Goal: Transaction & Acquisition: Purchase product/service

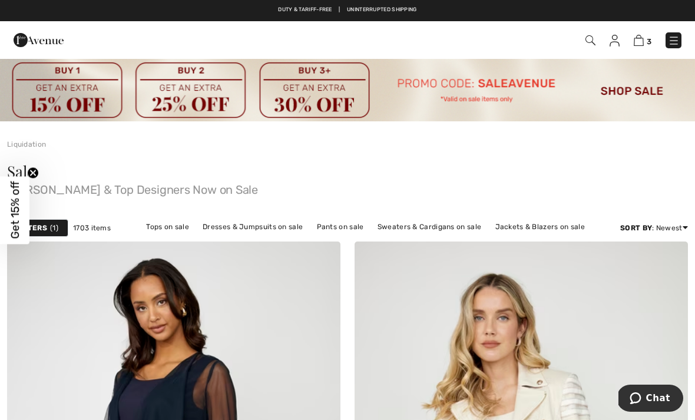
click at [346, 227] on link "Pants on sale" at bounding box center [340, 226] width 59 height 15
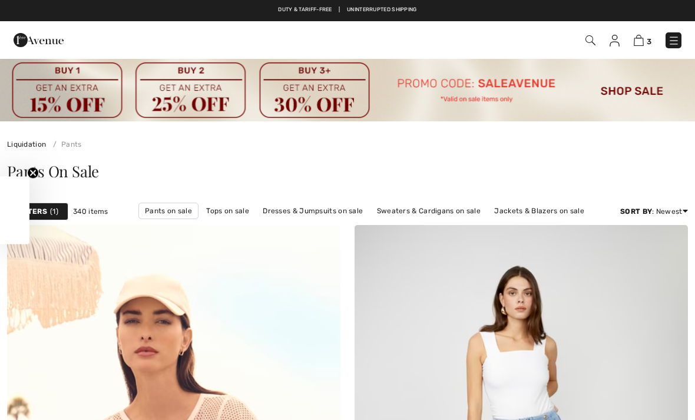
checkbox input "true"
click at [52, 215] on span "1" at bounding box center [54, 211] width 8 height 11
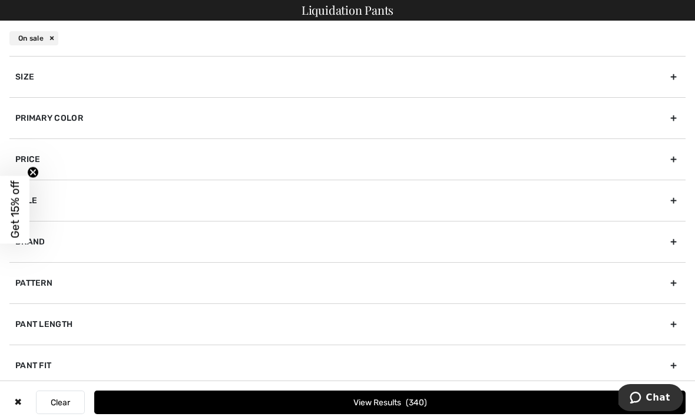
click at [35, 170] on circle "Close teaser" at bounding box center [33, 172] width 11 height 11
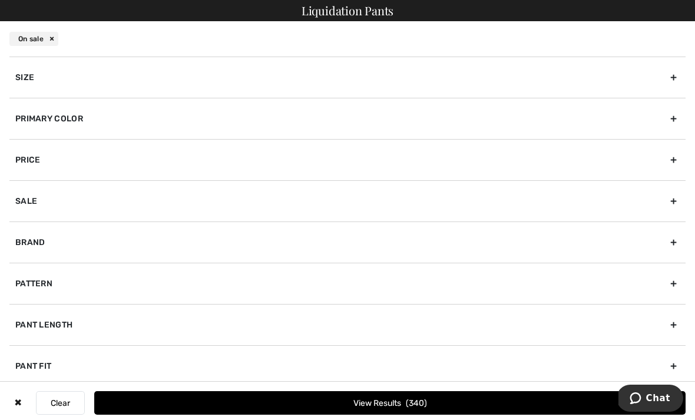
click at [36, 197] on div "Sale" at bounding box center [347, 200] width 676 height 41
click at [48, 278] on div "Brand" at bounding box center [347, 282] width 676 height 41
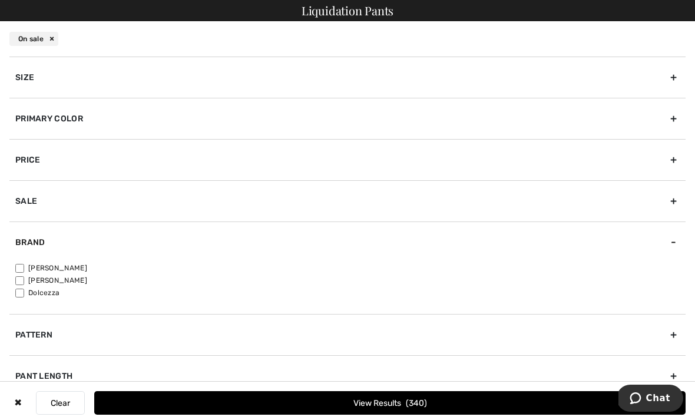
click at [25, 263] on label "[PERSON_NAME]" at bounding box center [350, 268] width 670 height 11
click at [24, 264] on input"] "[PERSON_NAME]" at bounding box center [19, 268] width 9 height 9
checkbox input"] "true"
click at [426, 398] on span "259" at bounding box center [417, 403] width 20 height 10
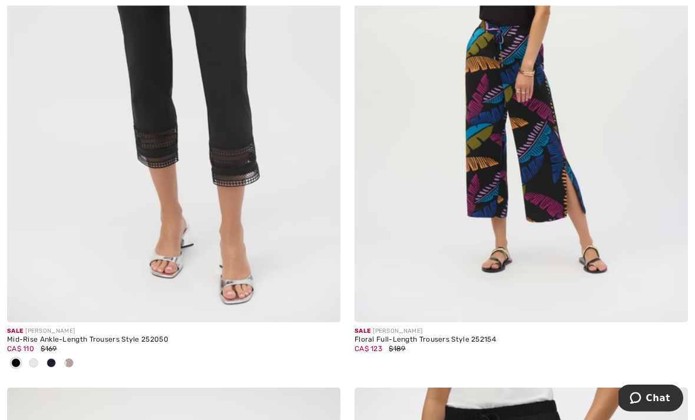
scroll to position [2094, 0]
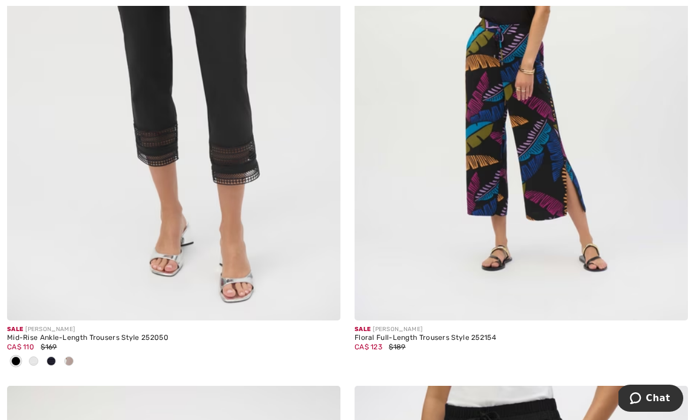
click at [250, 171] on img at bounding box center [173, 70] width 333 height 500
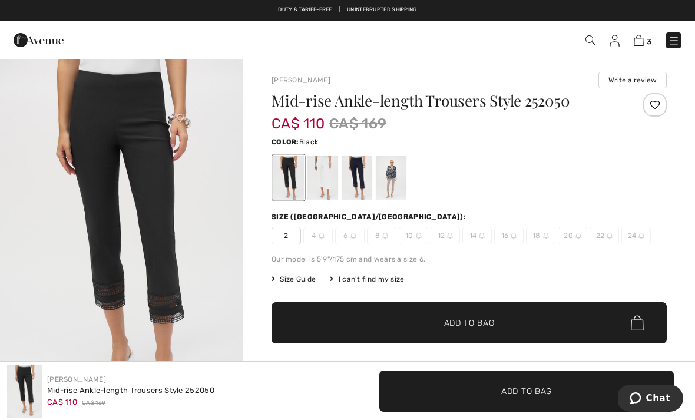
click at [327, 168] on div at bounding box center [322, 177] width 31 height 44
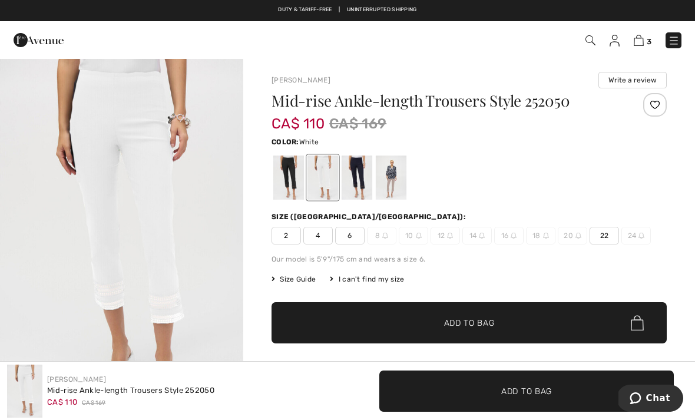
click at [360, 165] on div at bounding box center [356, 177] width 31 height 44
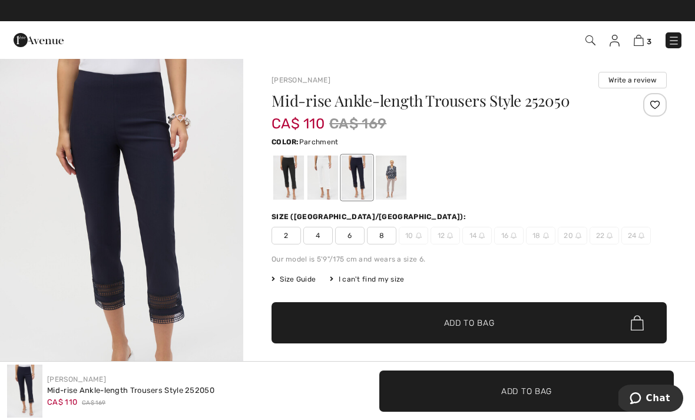
click at [396, 171] on div at bounding box center [391, 177] width 31 height 44
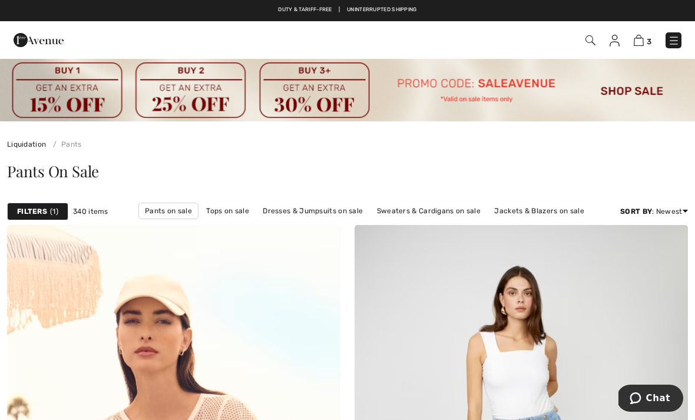
click at [60, 205] on div "Filters 1" at bounding box center [37, 211] width 61 height 18
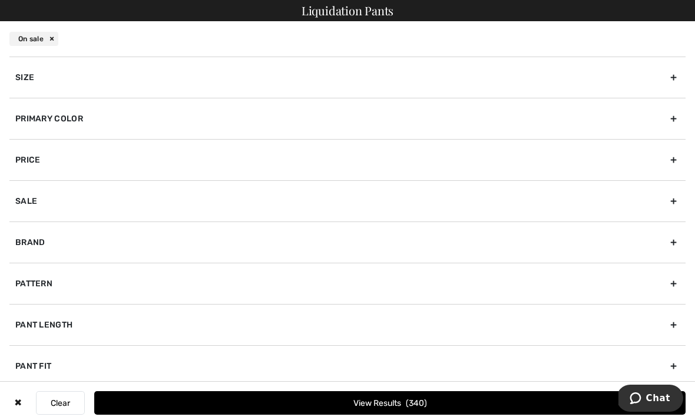
click at [67, 238] on div "Brand" at bounding box center [347, 241] width 676 height 41
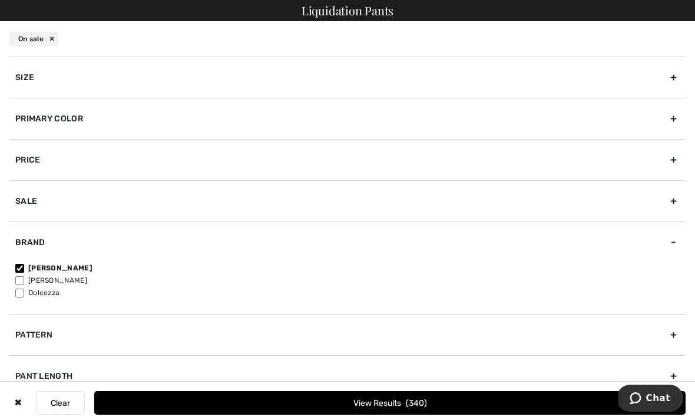
click at [424, 400] on span "340" at bounding box center [416, 403] width 21 height 10
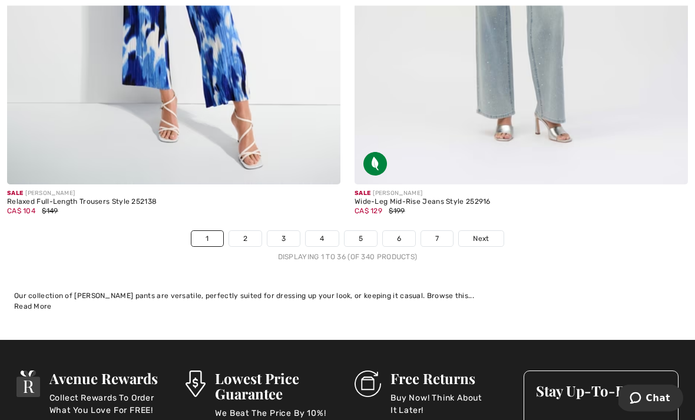
scroll to position [10222, 0]
click at [445, 231] on link "7" at bounding box center [437, 238] width 32 height 15
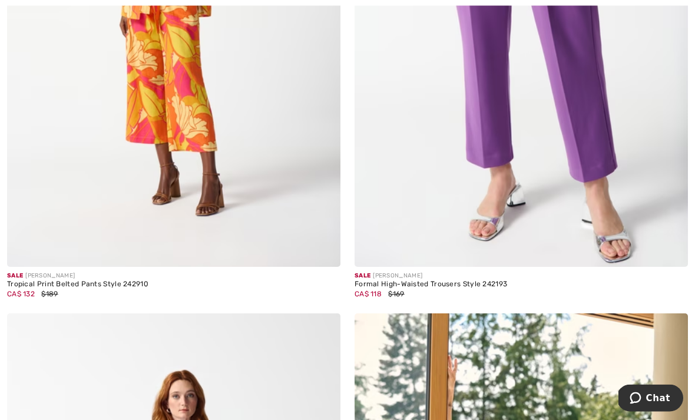
scroll to position [5037, 0]
click at [597, 117] on img at bounding box center [520, 17] width 333 height 500
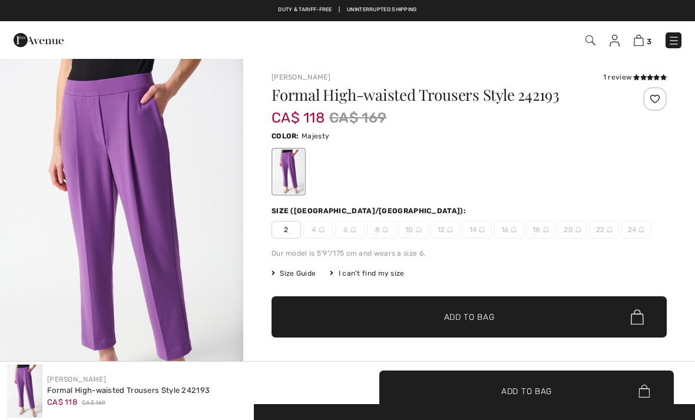
checkbox input "true"
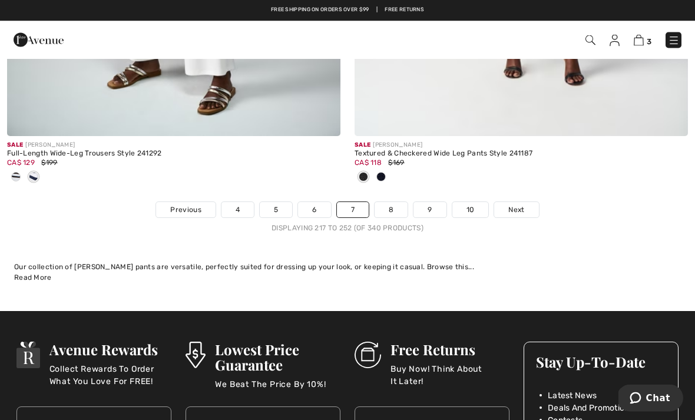
scroll to position [10269, 0]
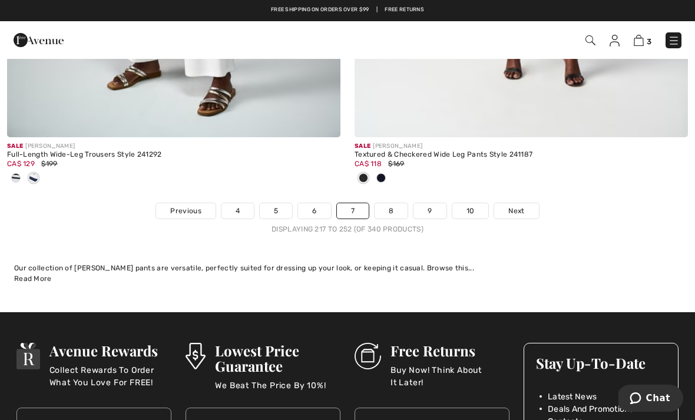
click at [477, 203] on link "10" at bounding box center [470, 210] width 36 height 15
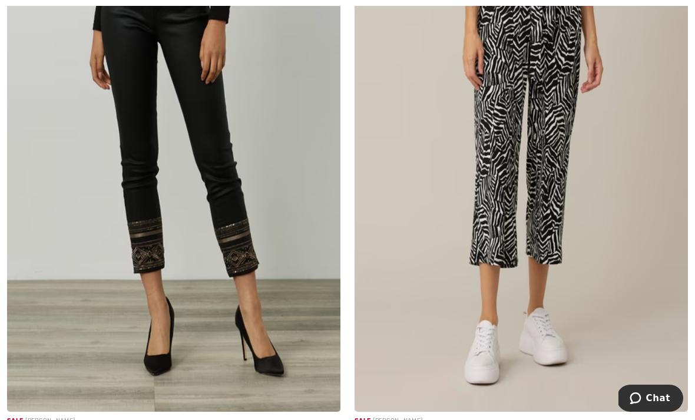
scroll to position [3095, 0]
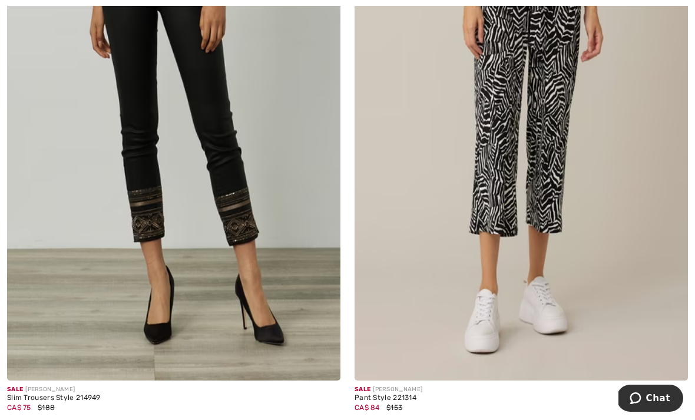
click at [274, 211] on img at bounding box center [173, 131] width 333 height 500
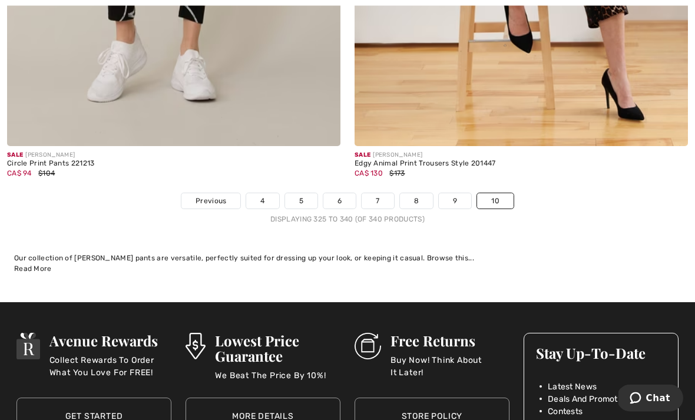
scroll to position [4549, 0]
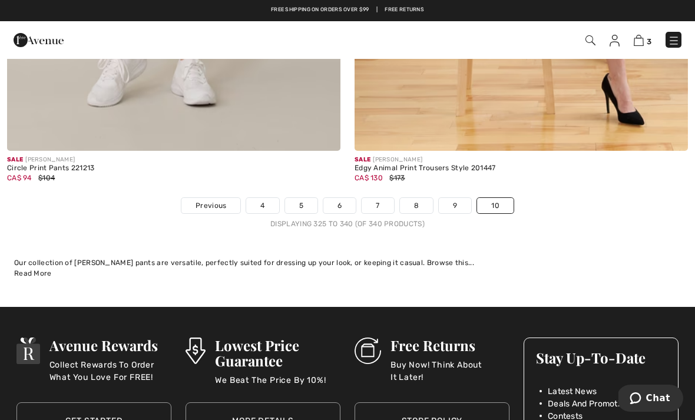
click at [459, 199] on link "9" at bounding box center [455, 205] width 32 height 15
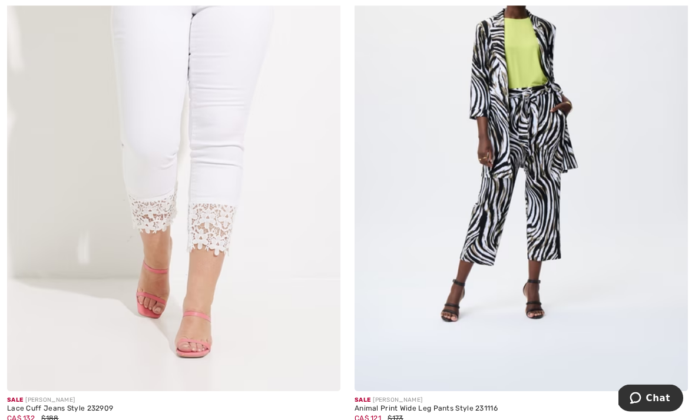
scroll to position [8260, 0]
click at [540, 130] on img at bounding box center [520, 141] width 333 height 500
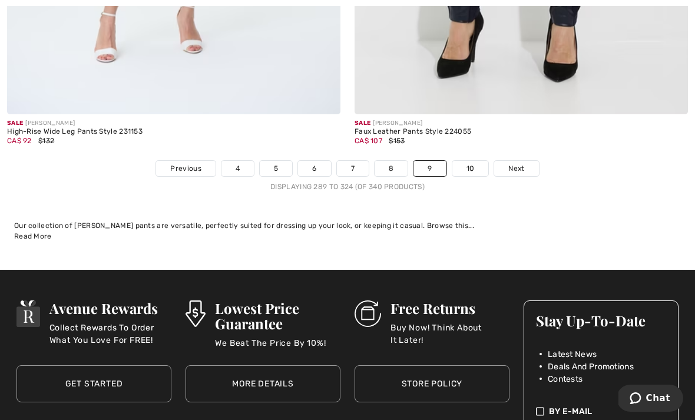
scroll to position [10174, 0]
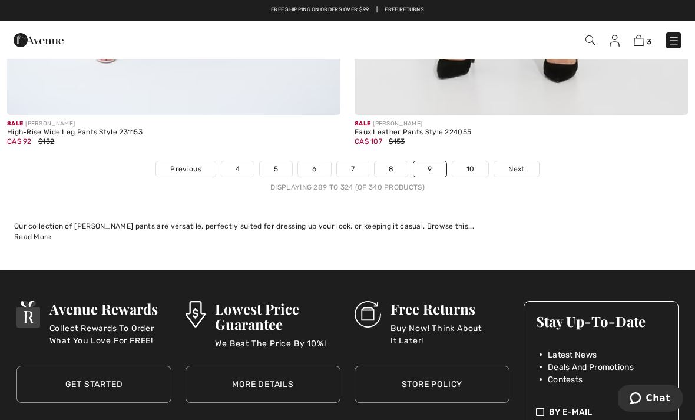
click at [393, 161] on link "8" at bounding box center [390, 168] width 33 height 15
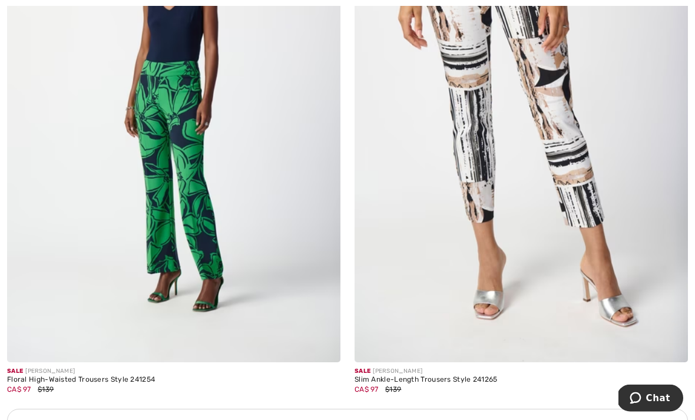
scroll to position [3095, 0]
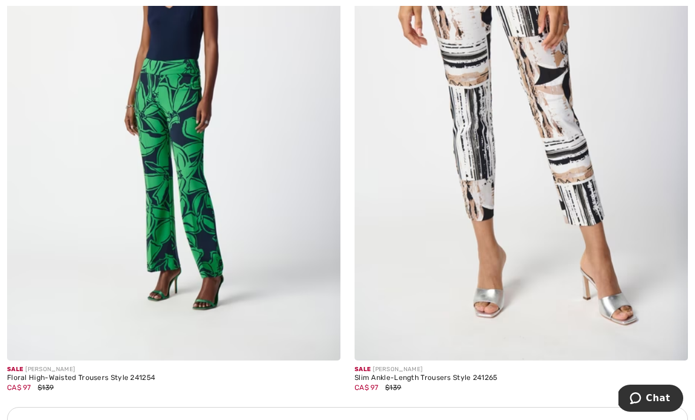
click at [227, 224] on img at bounding box center [173, 110] width 333 height 500
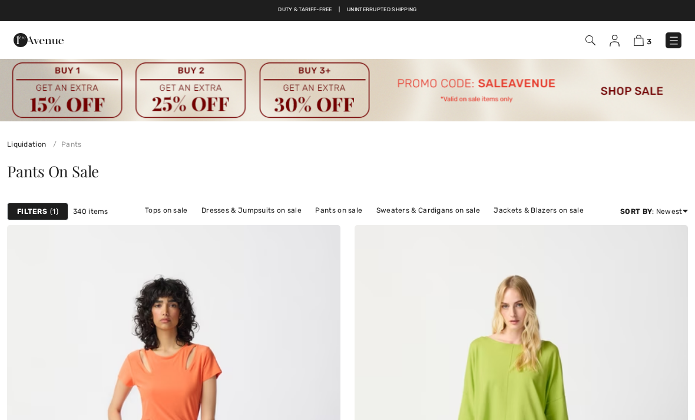
scroll to position [3133, 0]
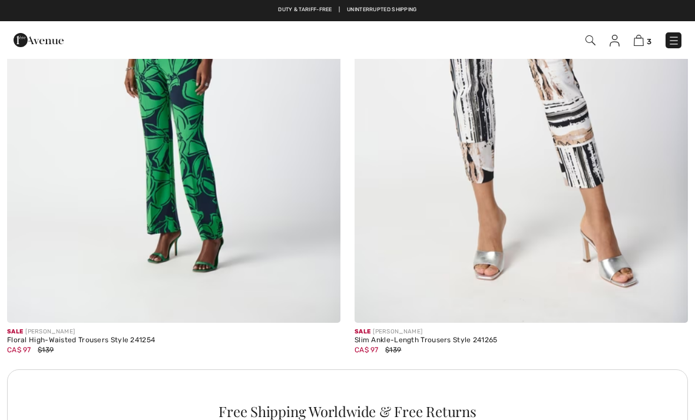
checkbox input "true"
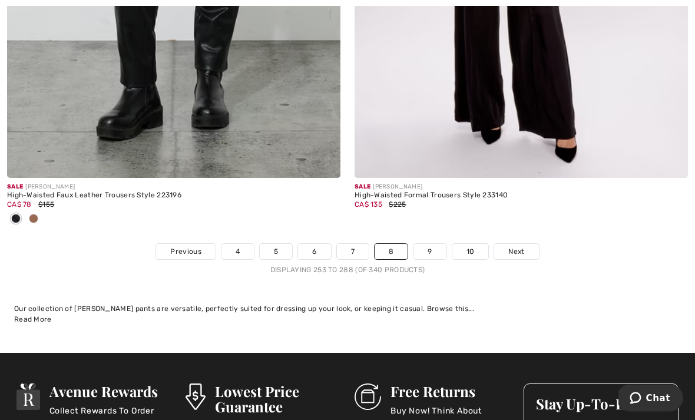
scroll to position [10092, 0]
click at [324, 244] on link "6" at bounding box center [314, 251] width 32 height 15
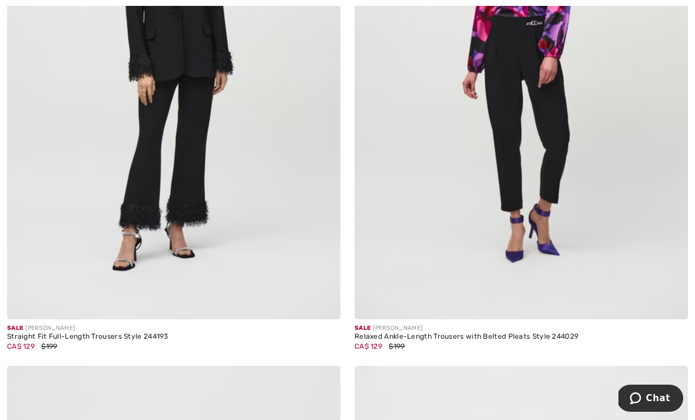
scroll to position [428, 0]
